Goal: Navigation & Orientation: Find specific page/section

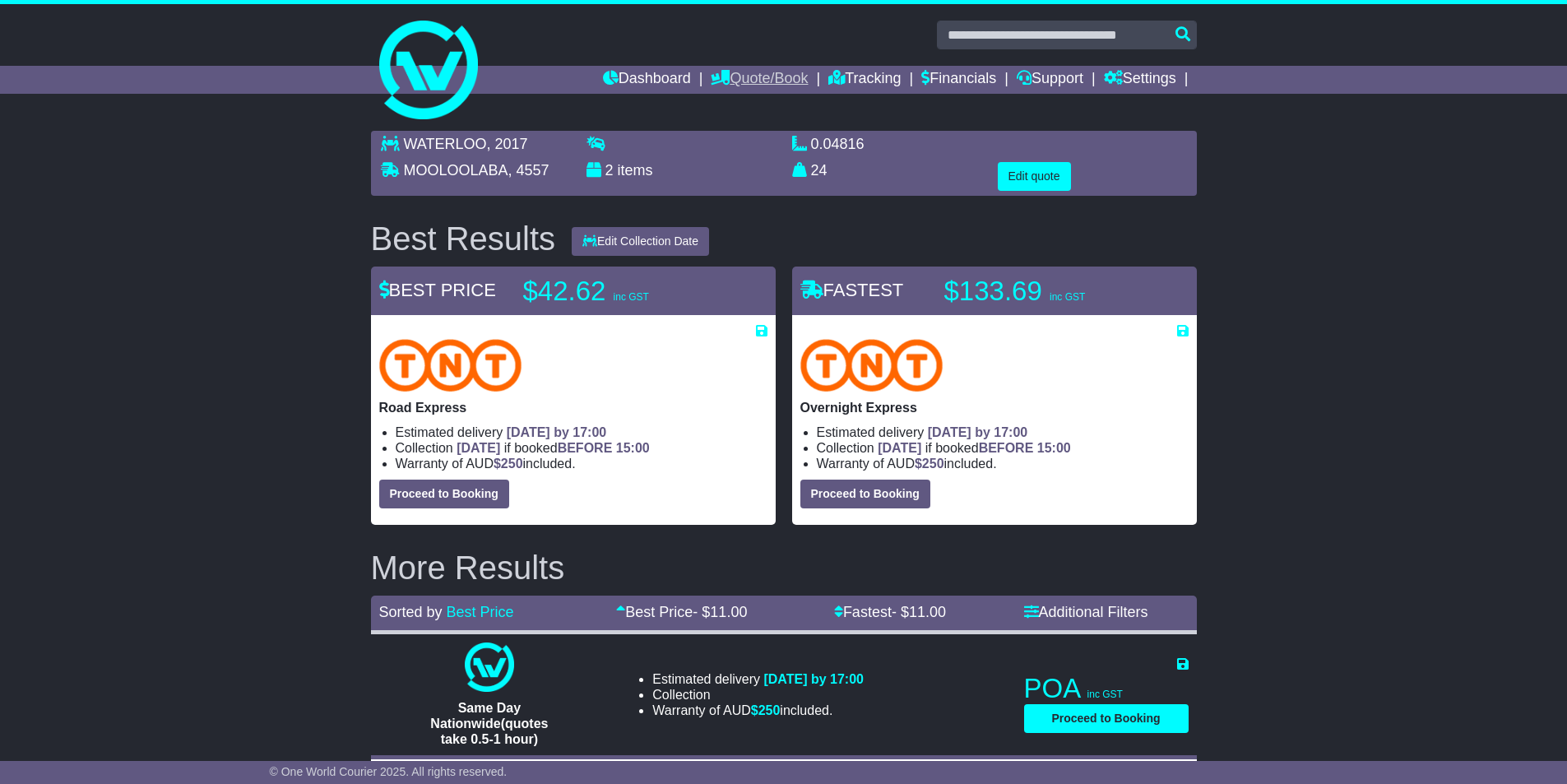
click at [777, 81] on link "Quote/Book" at bounding box center [759, 79] width 97 height 28
click at [867, 93] on link "Tracking" at bounding box center [865, 79] width 72 height 28
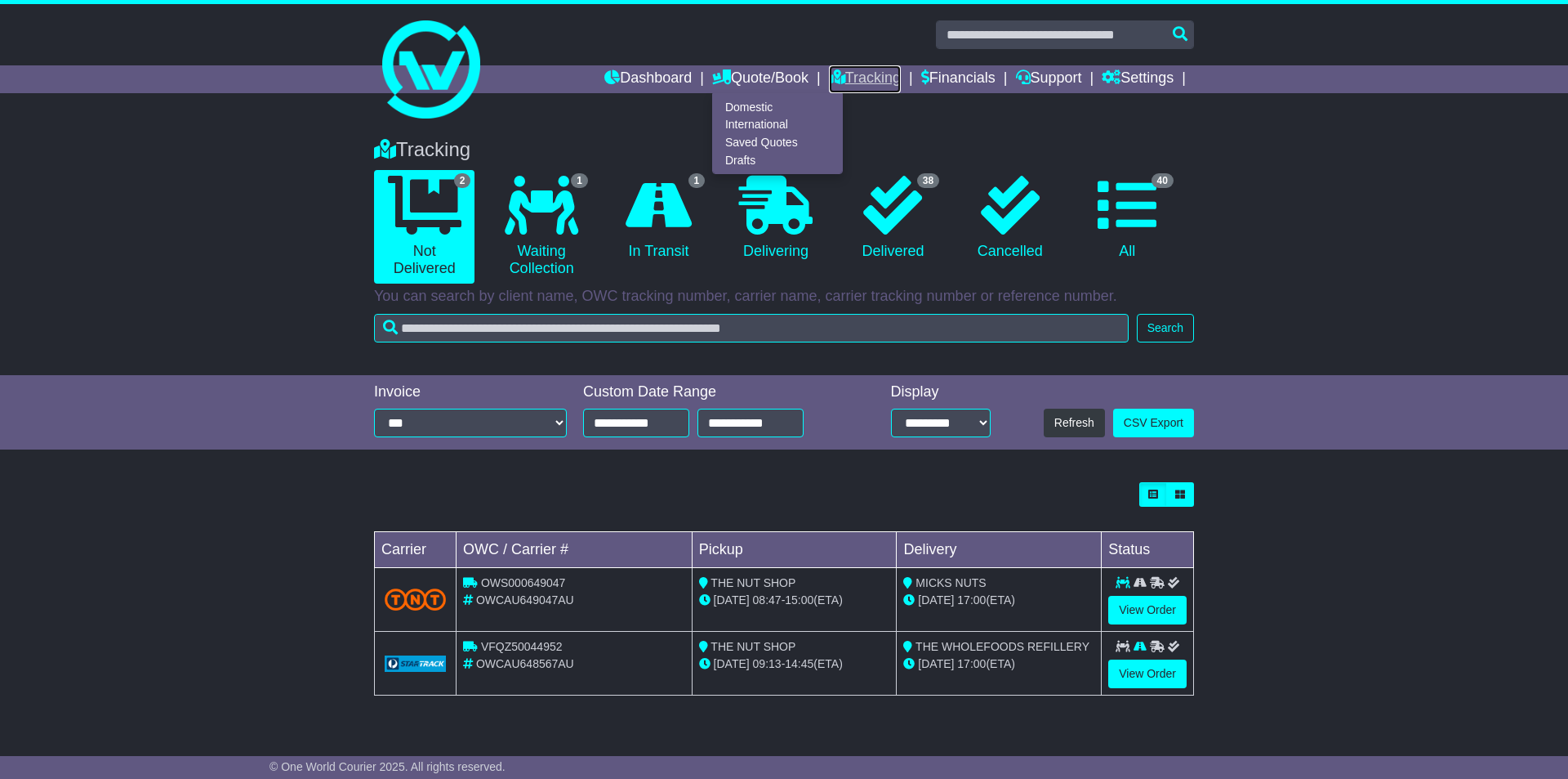
click at [850, 81] on link "Tracking" at bounding box center [865, 79] width 72 height 28
